Goal: Complete application form

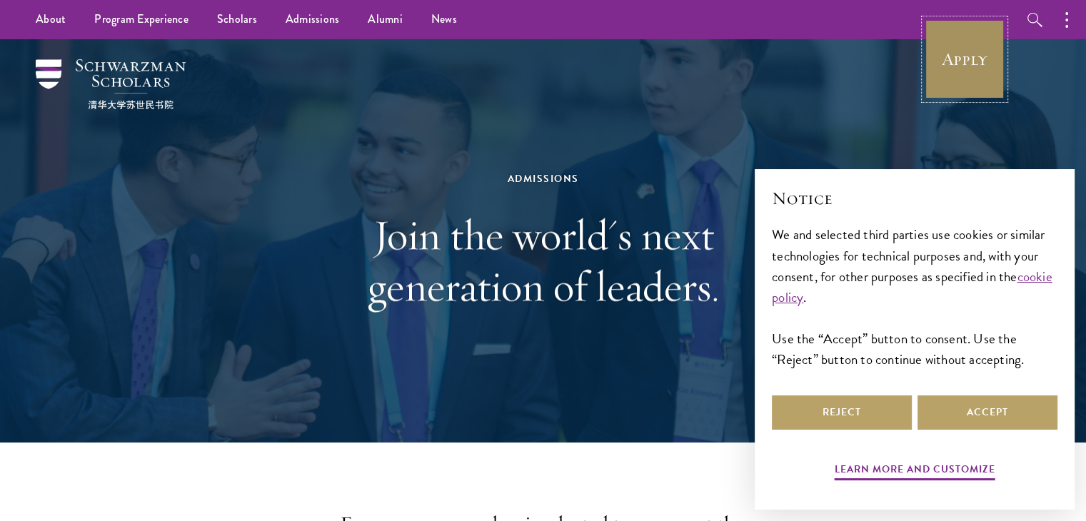
click at [970, 54] on link "Apply" at bounding box center [965, 59] width 80 height 80
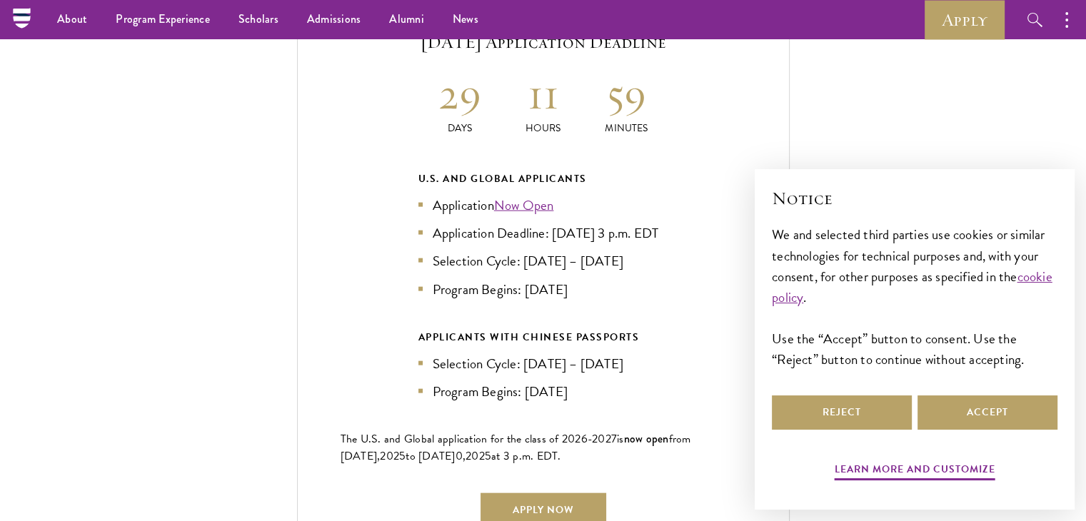
scroll to position [3134, 0]
click at [523, 196] on link "Now Open" at bounding box center [524, 206] width 60 height 21
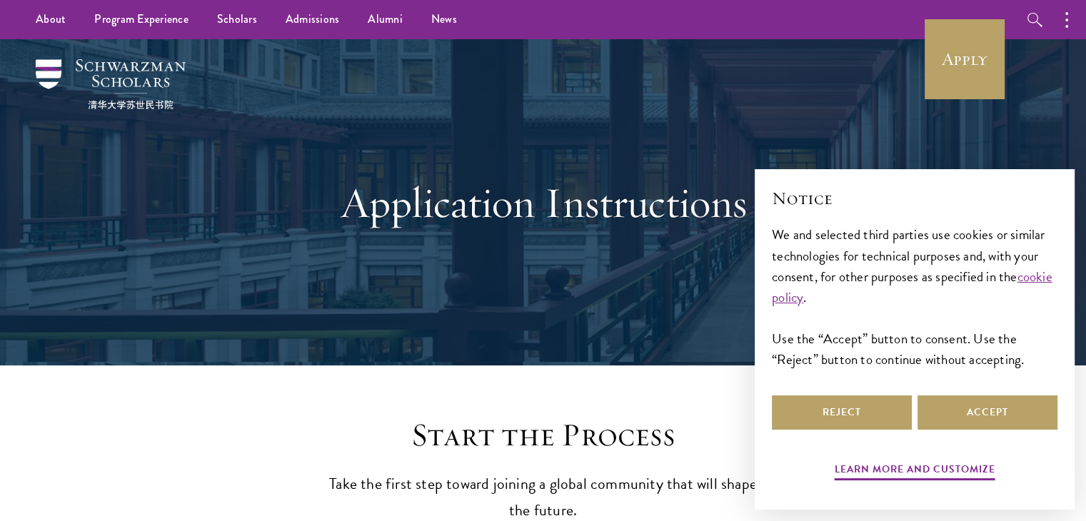
click at [965, 430] on div "Reject Accept" at bounding box center [915, 413] width 286 height 40
click at [969, 412] on button "Accept" at bounding box center [987, 413] width 140 height 34
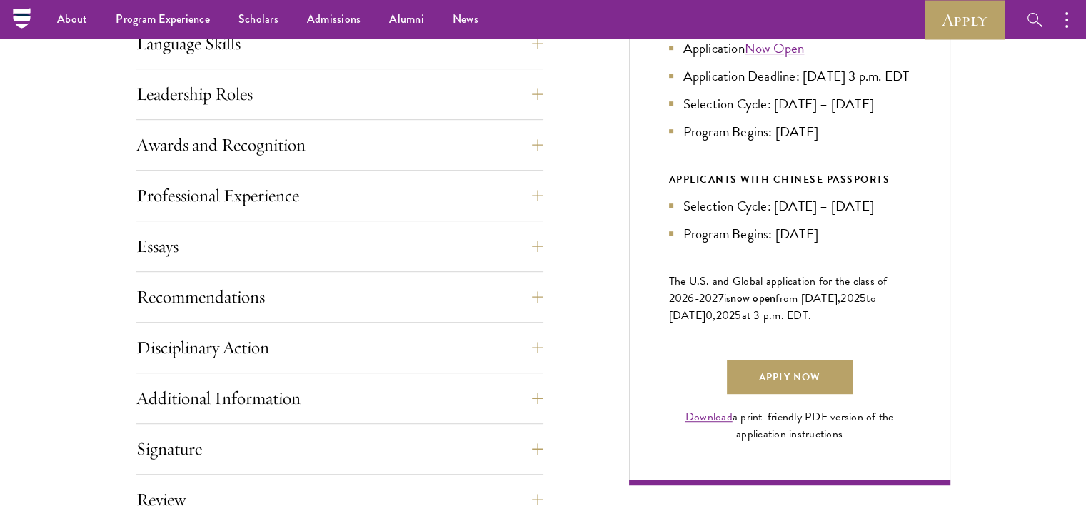
scroll to position [790, 0]
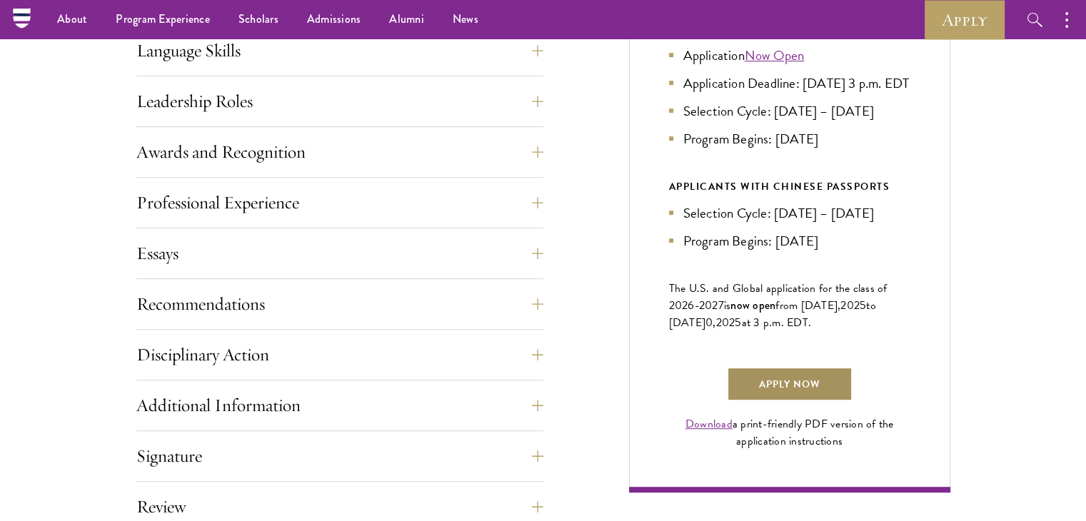
click at [796, 401] on link "Apply Now" at bounding box center [790, 384] width 126 height 34
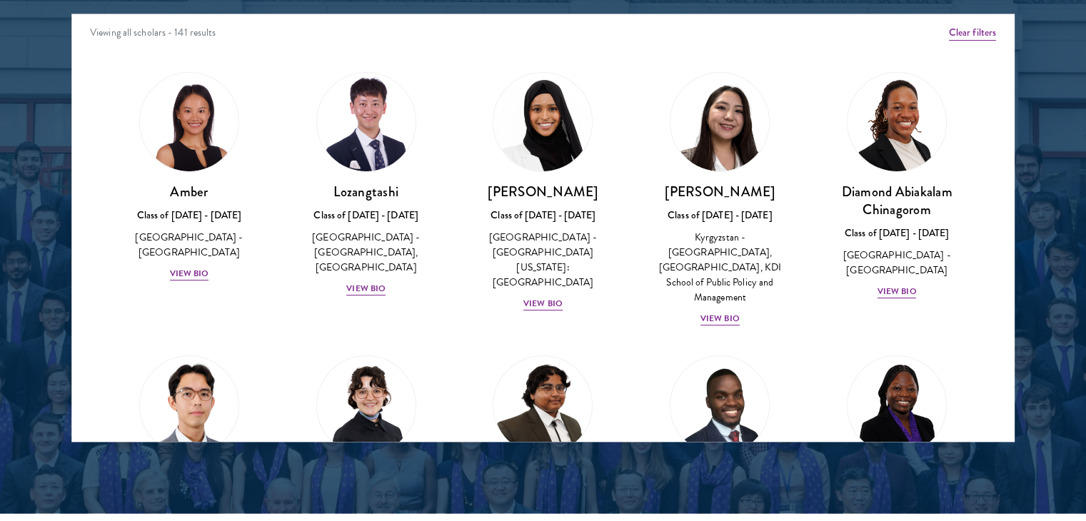
scroll to position [1831, 0]
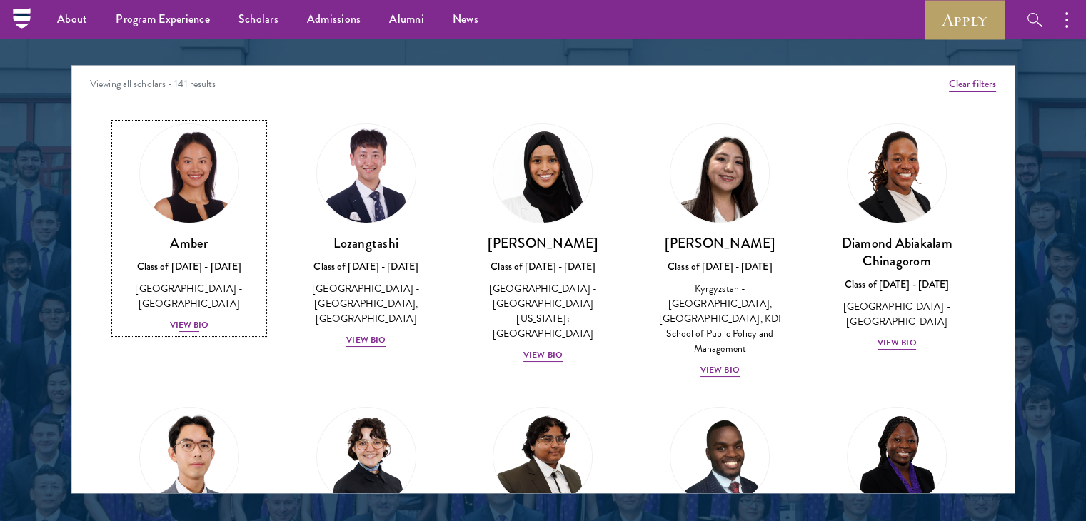
click at [188, 318] on div "View Bio" at bounding box center [189, 325] width 39 height 14
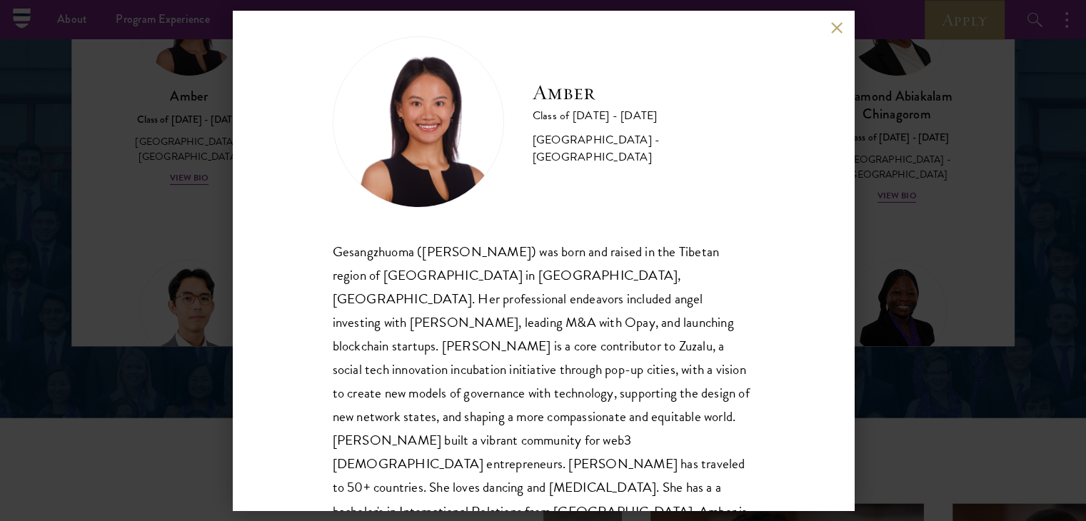
scroll to position [49, 0]
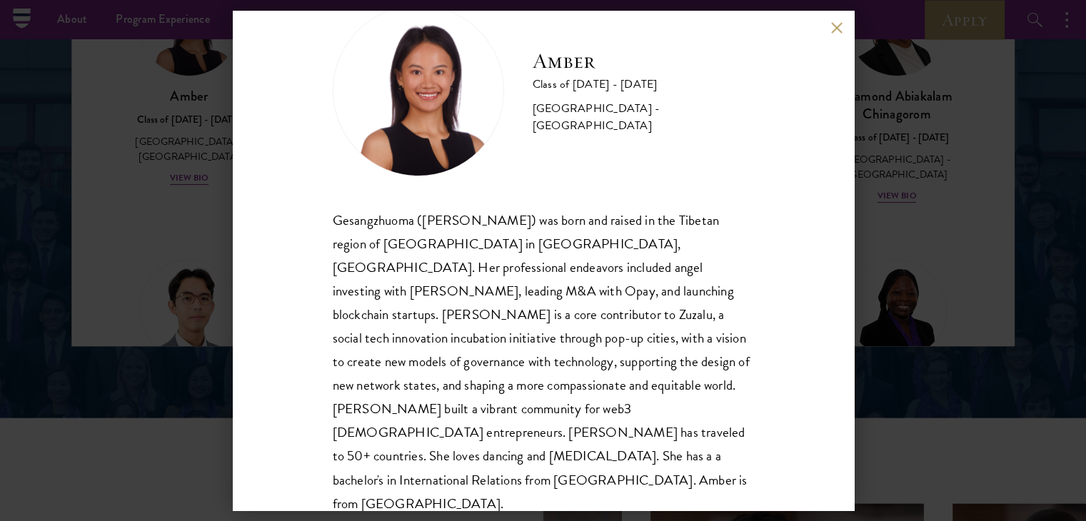
click at [836, 24] on button at bounding box center [837, 27] width 12 height 12
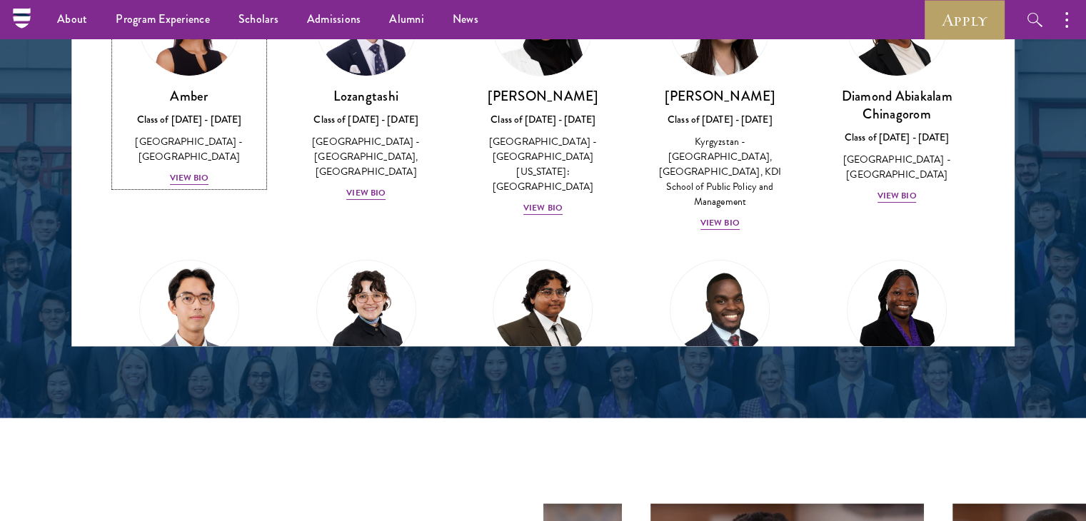
scroll to position [1953, 0]
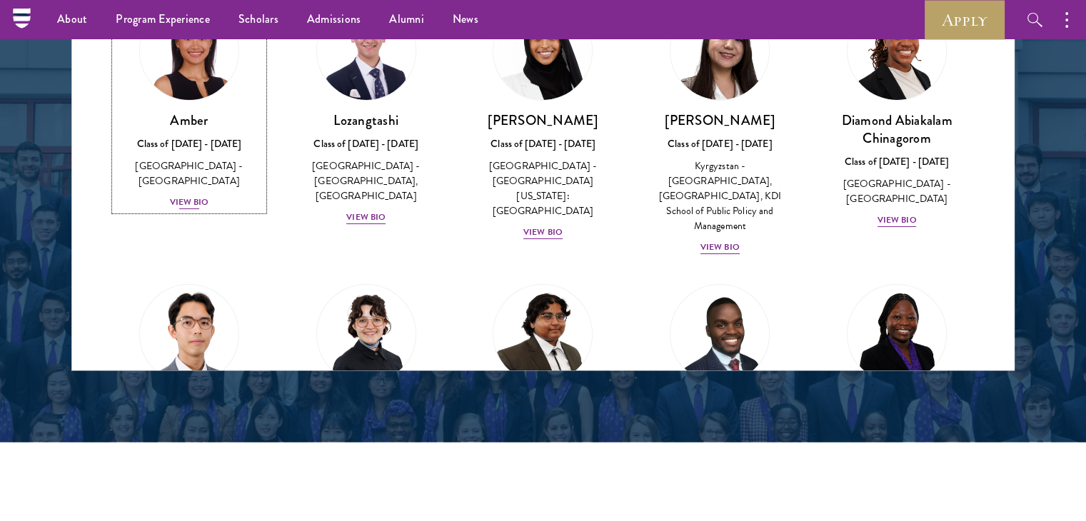
click at [195, 196] on div "View Bio" at bounding box center [189, 203] width 39 height 14
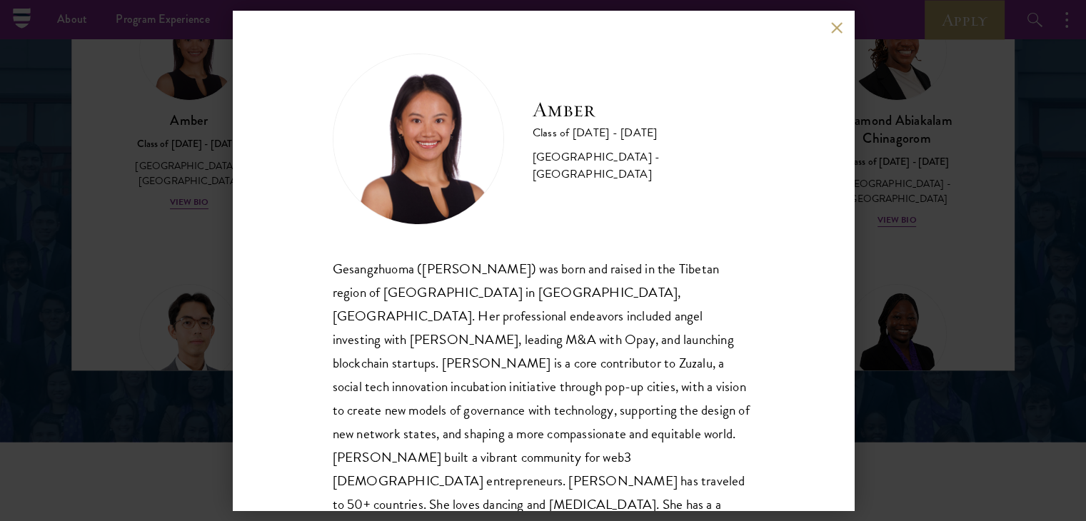
click at [833, 21] on button at bounding box center [837, 27] width 12 height 12
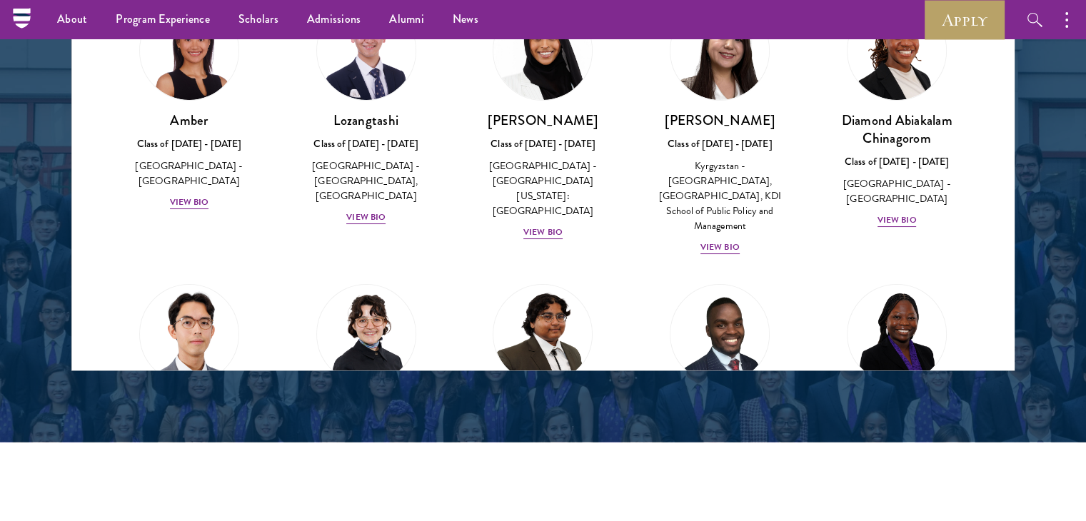
click at [833, 21] on div "About Overview Leadership Donors Program Experience Overview Curriculum Student…" at bounding box center [543, 19] width 1086 height 39
